Goal: Task Accomplishment & Management: Manage account settings

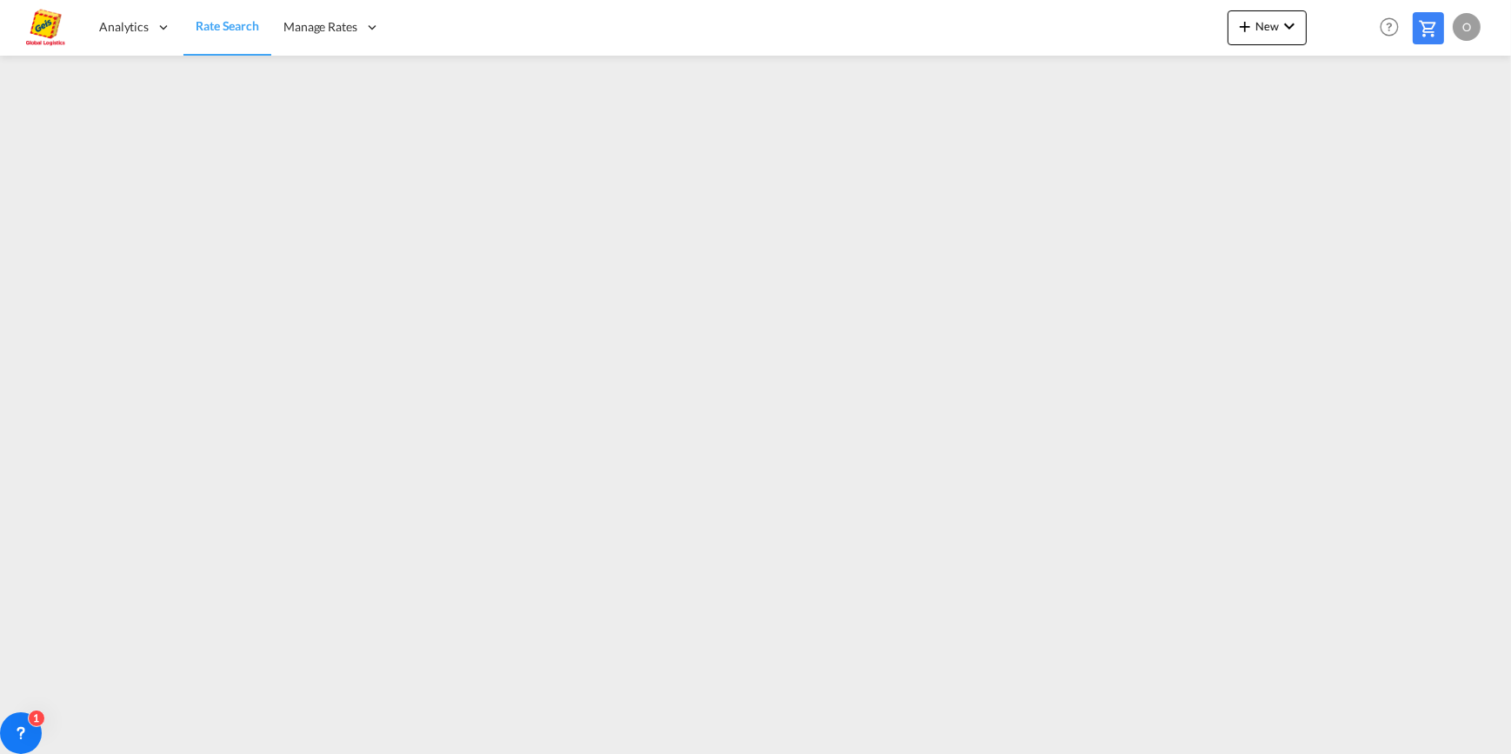
click at [1469, 23] on div "O" at bounding box center [1467, 27] width 28 height 28
click at [1441, 139] on button "Logout" at bounding box center [1446, 133] width 113 height 35
type input "[EMAIL_ADDRESS][PERSON_NAME][DOMAIN_NAME]"
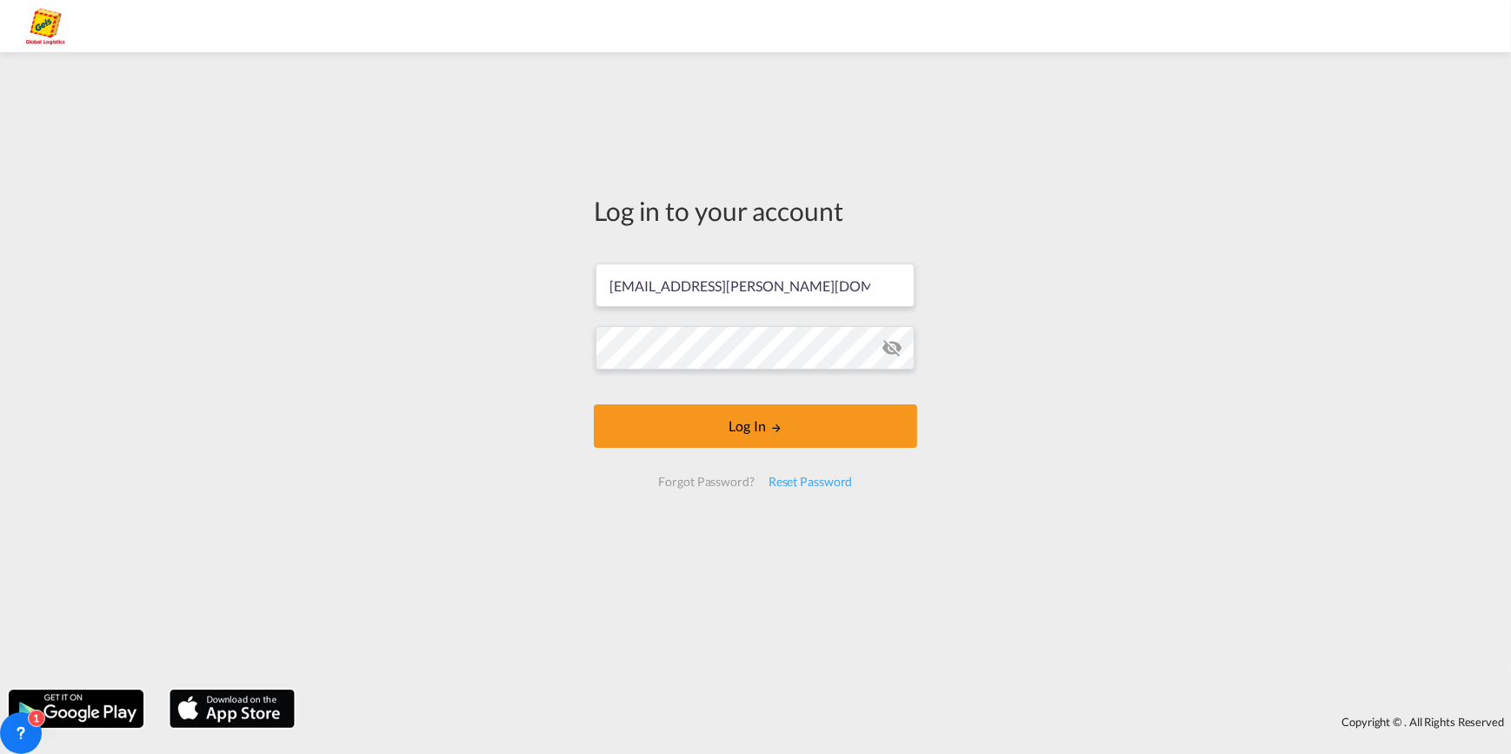
click at [893, 349] on md-icon "icon-eye-off" at bounding box center [892, 347] width 21 height 21
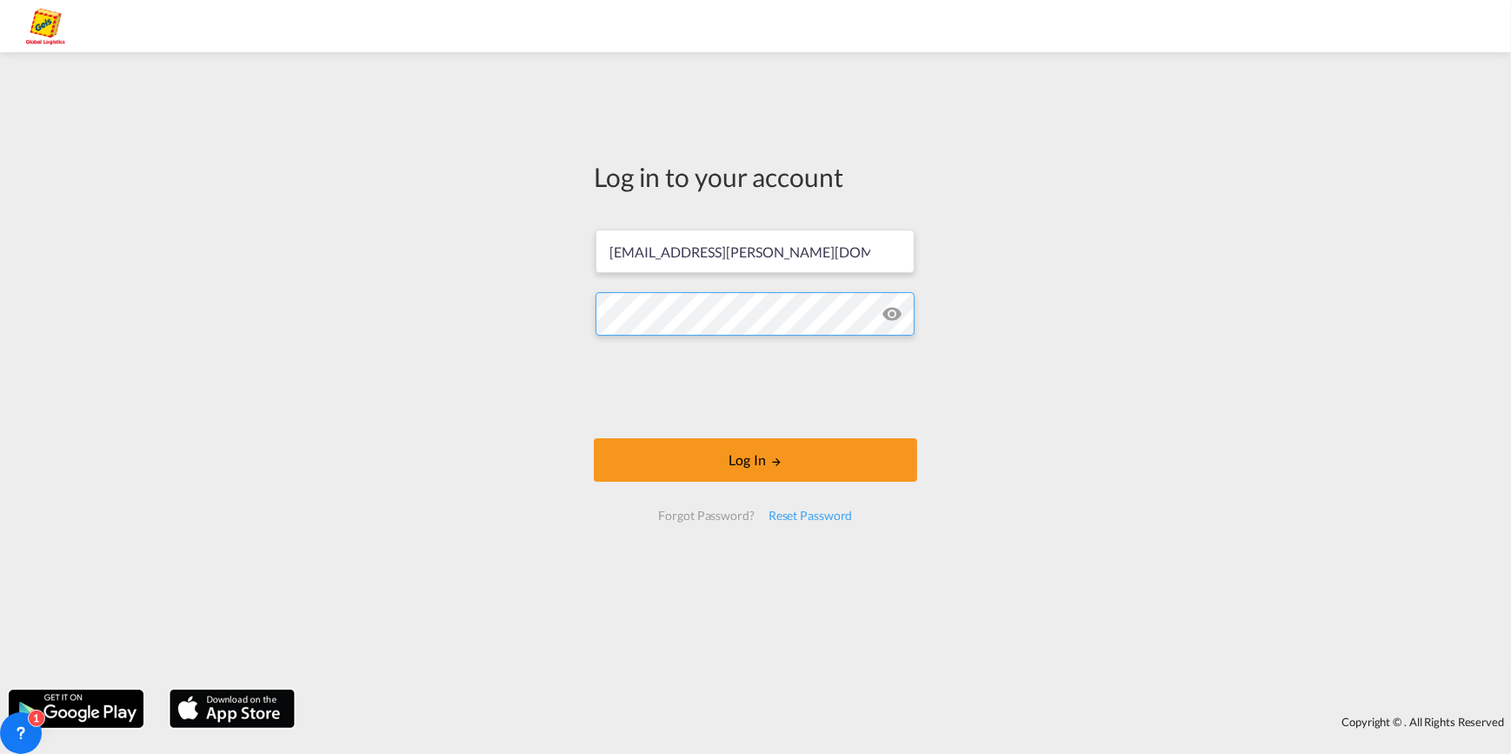
click at [557, 304] on div "Log in to your account [EMAIL_ADDRESS][PERSON_NAME][DOMAIN_NAME] Log In Forgot …" at bounding box center [755, 371] width 1511 height 620
drag, startPoint x: 812, startPoint y: 252, endPoint x: 551, endPoint y: 244, distance: 260.9
click at [551, 244] on div "Log in to your account [EMAIL_ADDRESS][PERSON_NAME][DOMAIN_NAME] Log In Forgot …" at bounding box center [755, 371] width 1511 height 620
click at [745, 457] on button "Log In" at bounding box center [755, 459] width 323 height 43
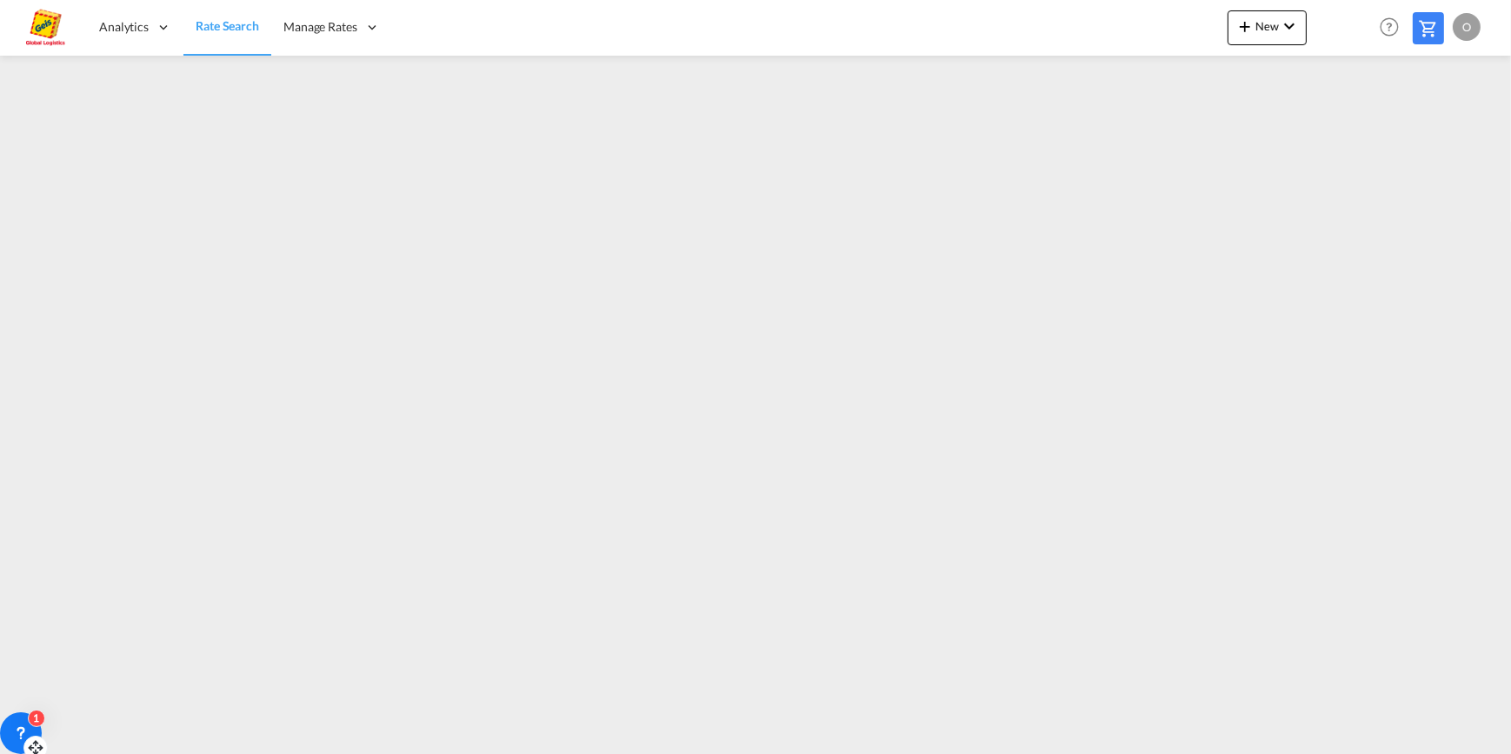
click at [15, 734] on icon at bounding box center [20, 732] width 17 height 17
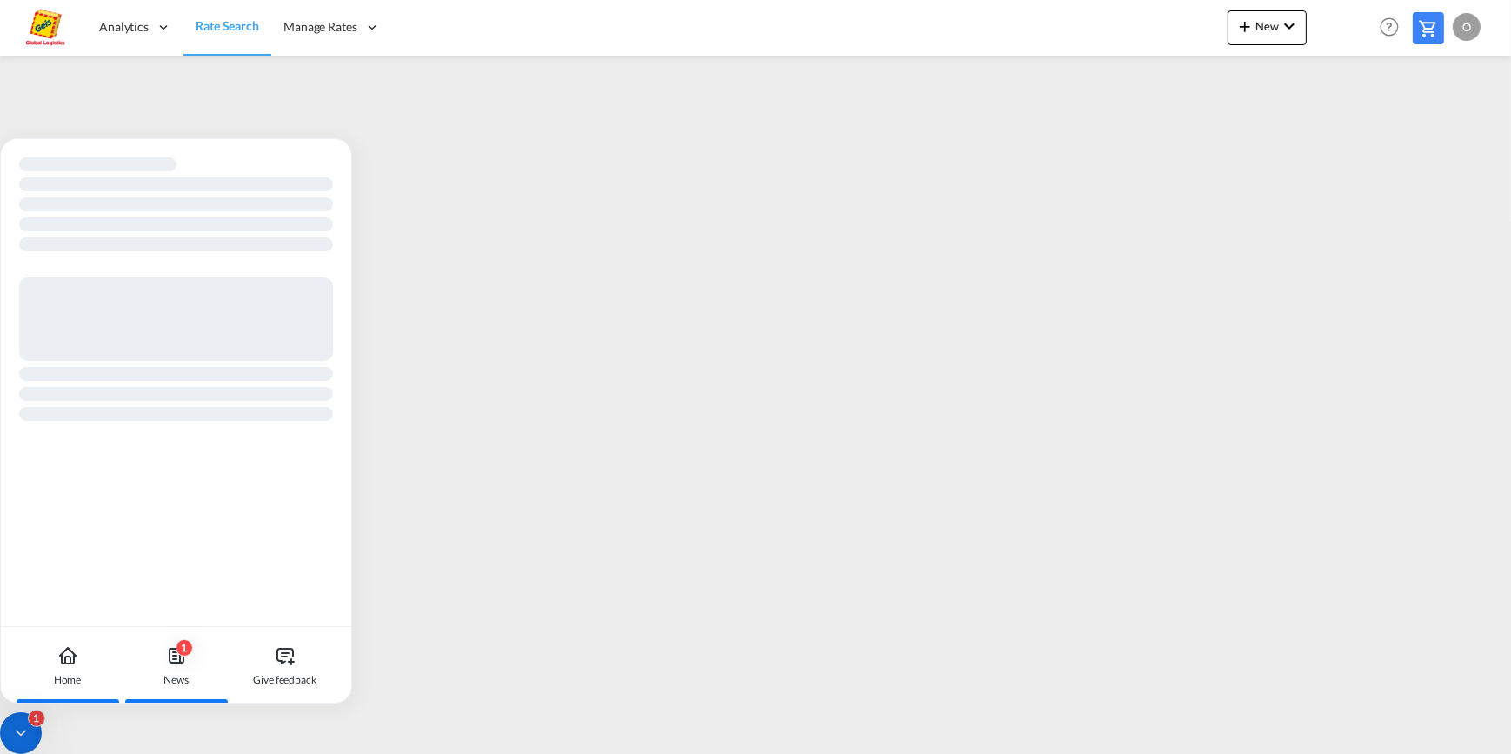
click at [176, 662] on icon at bounding box center [177, 656] width 14 height 14
